Goal: Task Accomplishment & Management: Manage account settings

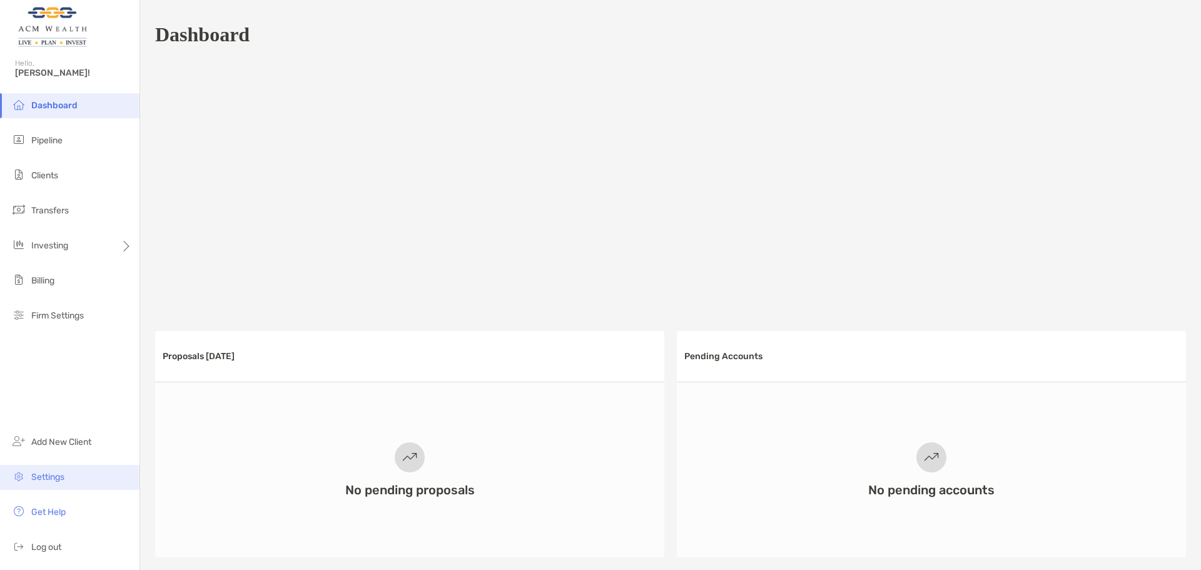
click at [48, 489] on li "Settings" at bounding box center [69, 477] width 139 height 25
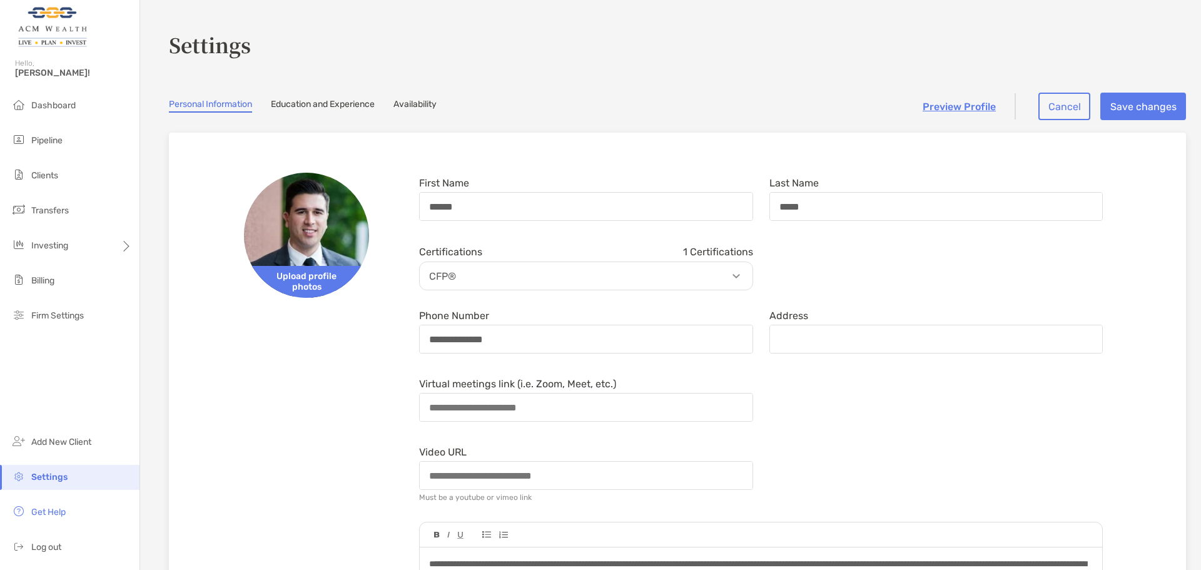
click at [420, 106] on link "Availability" at bounding box center [414, 106] width 43 height 14
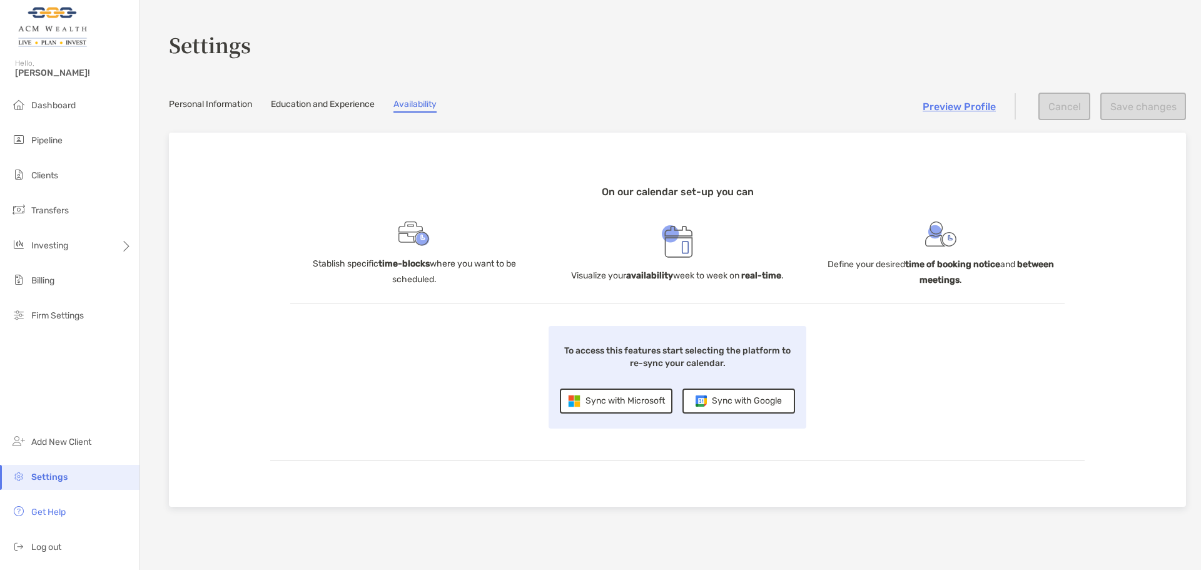
click at [611, 402] on div "Sync with Microsoft" at bounding box center [616, 400] width 113 height 25
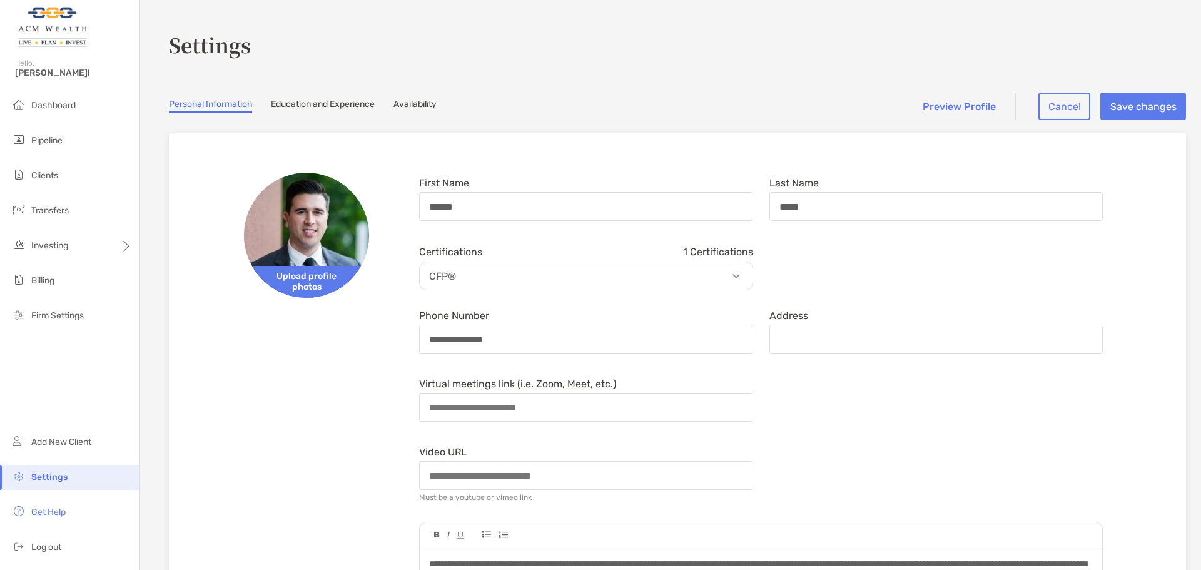
click at [411, 106] on link "Availability" at bounding box center [414, 106] width 43 height 14
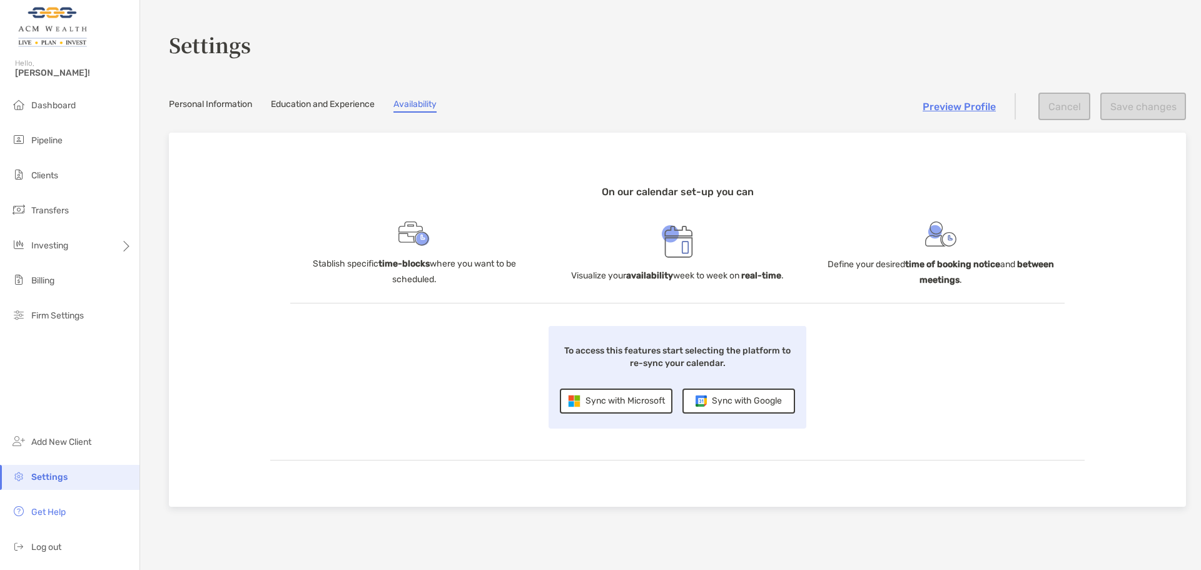
click at [622, 398] on div "Sync with Microsoft" at bounding box center [616, 400] width 113 height 25
